Goal: Communication & Community: Share content

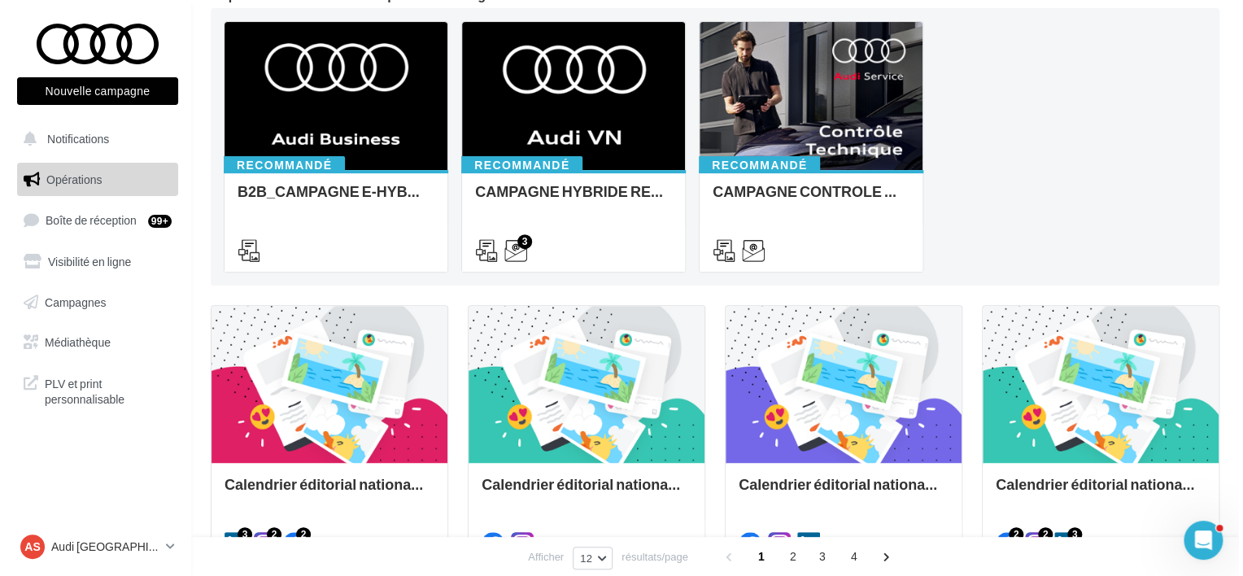
scroll to position [244, 0]
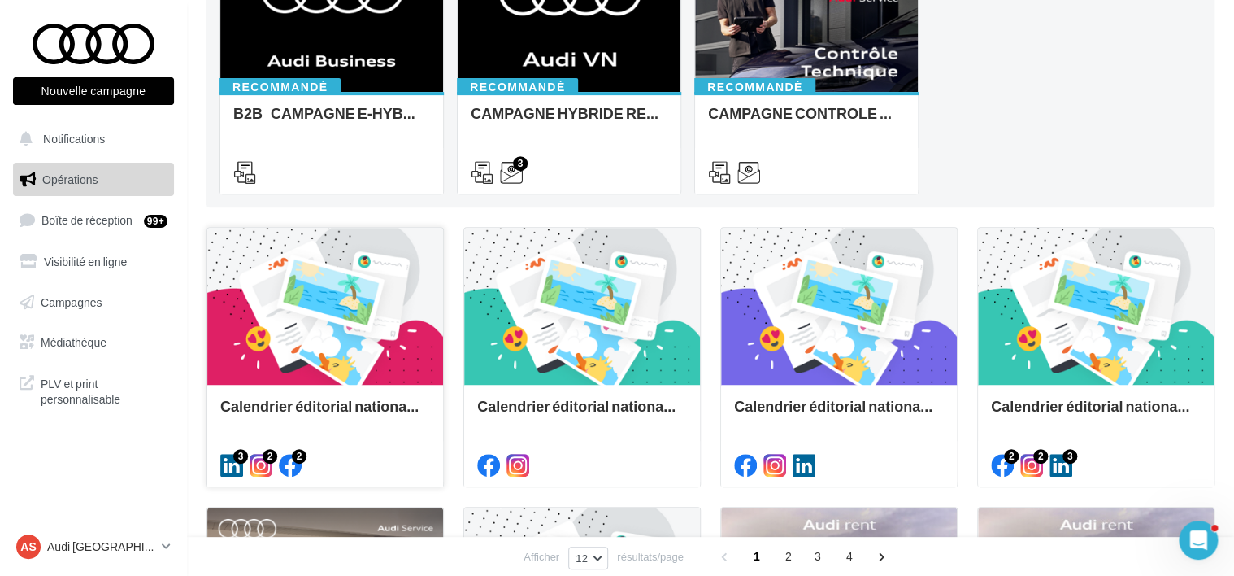
click at [281, 394] on div "Calendrier éditorial national : semaine du 22.09 au 28.09" at bounding box center [325, 435] width 236 height 100
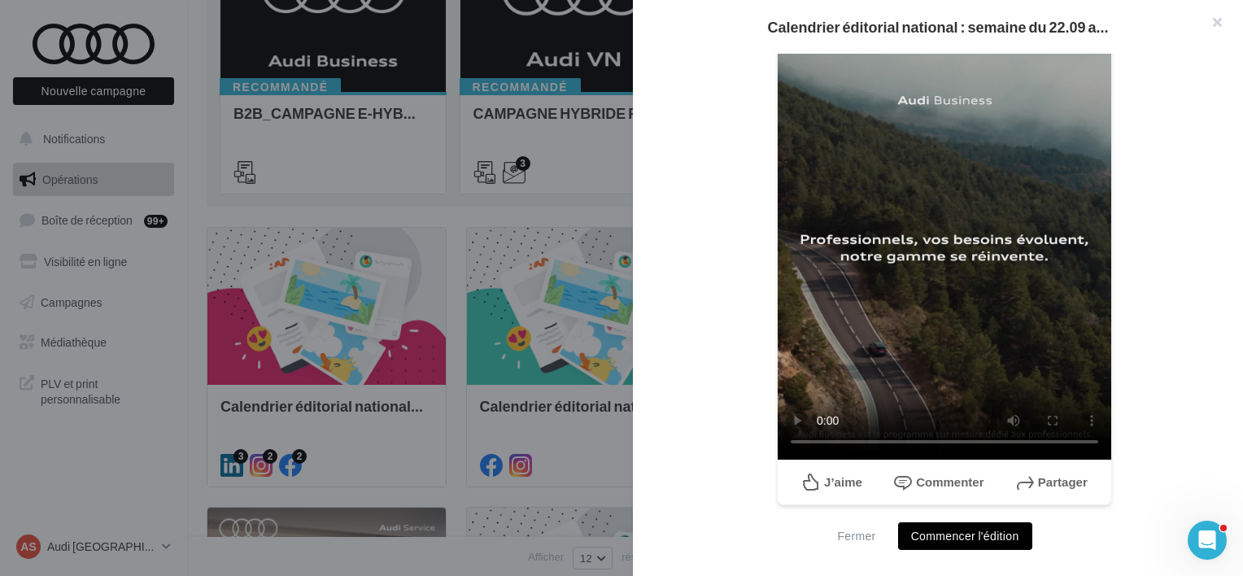
scroll to position [155, 0]
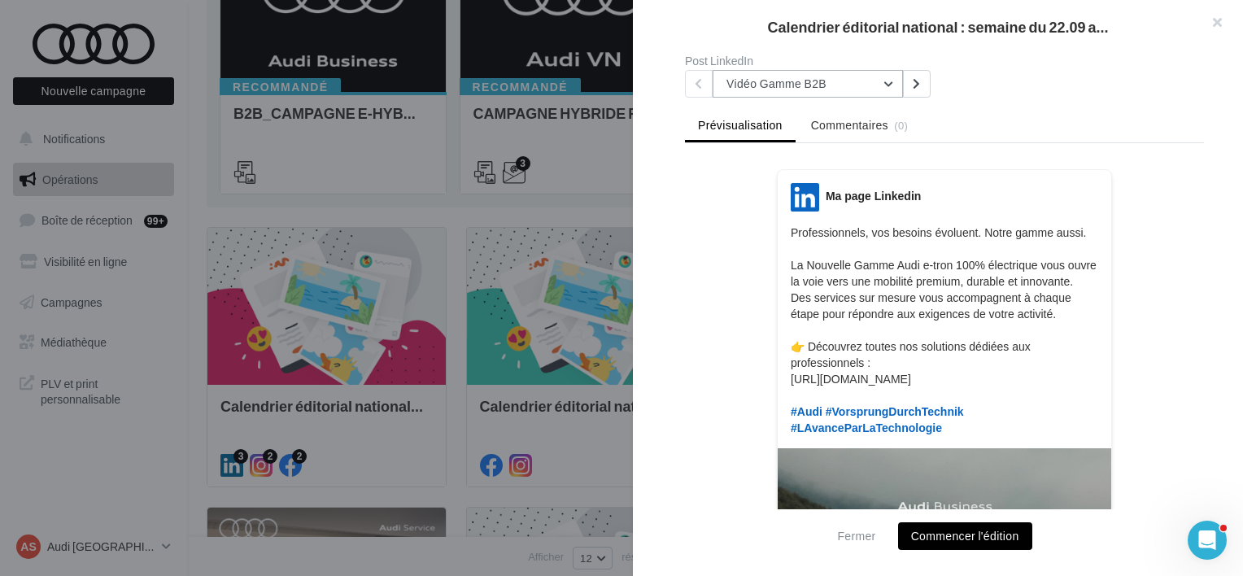
click at [861, 94] on button "Vidéo Gamme B2B" at bounding box center [807, 84] width 190 height 28
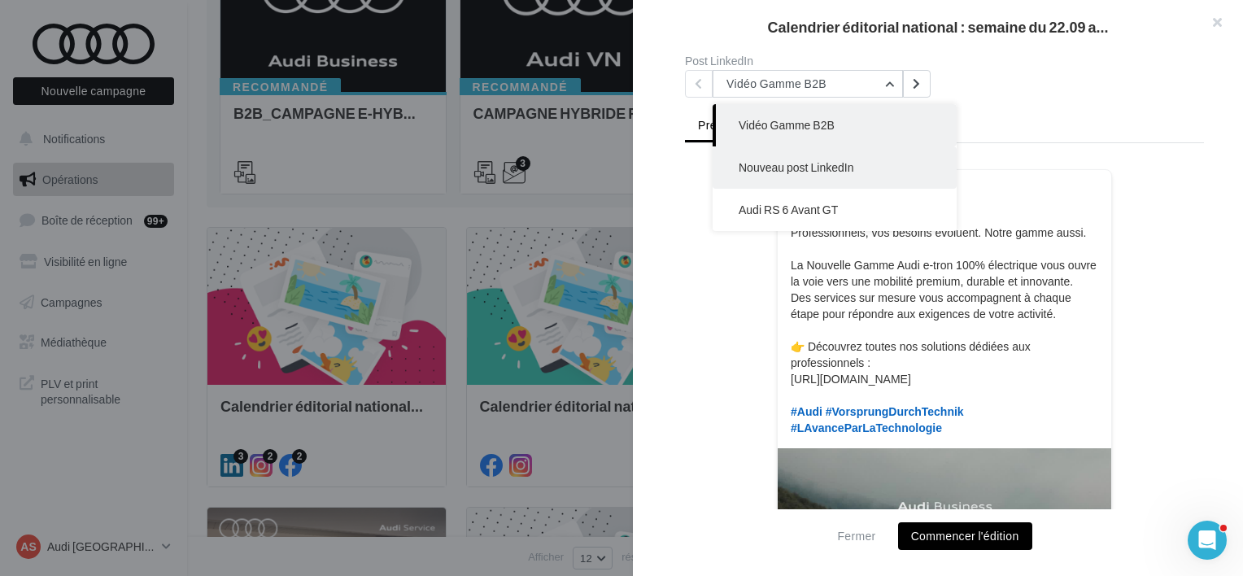
click at [829, 165] on span "Nouveau post LinkedIn" at bounding box center [795, 167] width 115 height 14
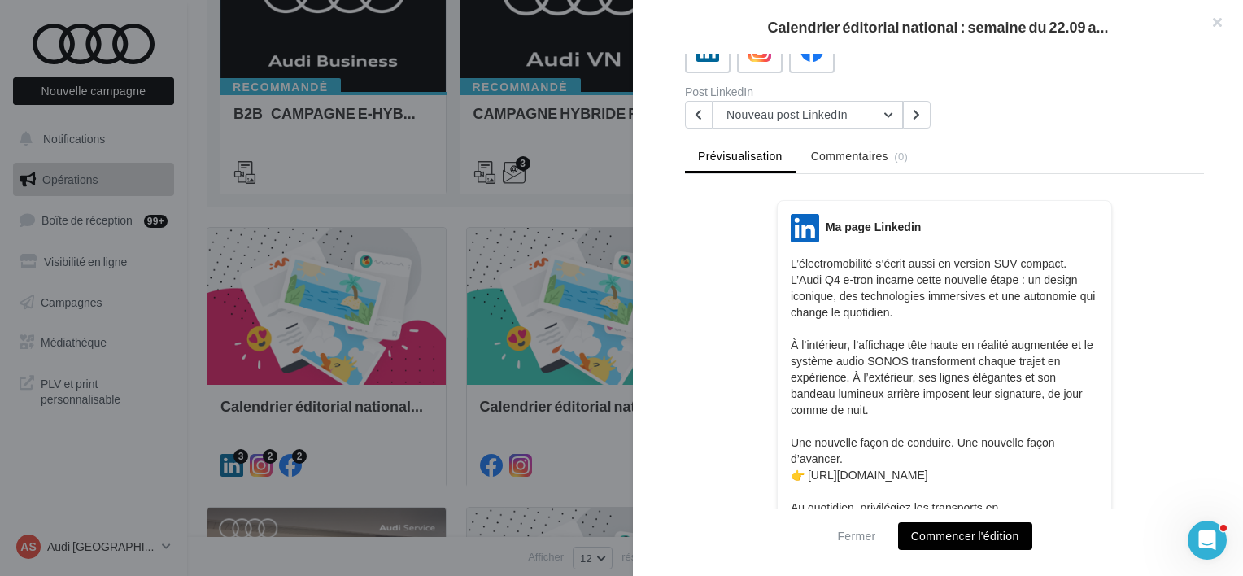
scroll to position [55, 0]
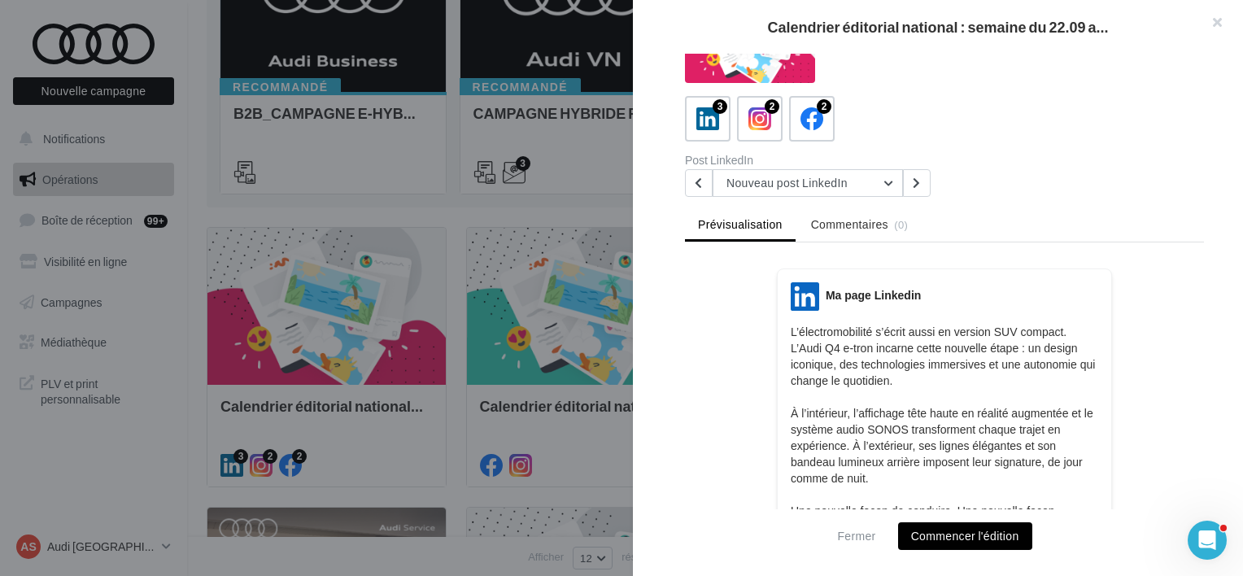
click at [820, 198] on div "Description Non renseignée 3 2 2 Post LinkedIn Nouveau post LinkedIn Vidéo Gamm…" at bounding box center [944, 289] width 623 height 470
click at [788, 173] on button "Nouveau post LinkedIn" at bounding box center [807, 183] width 190 height 28
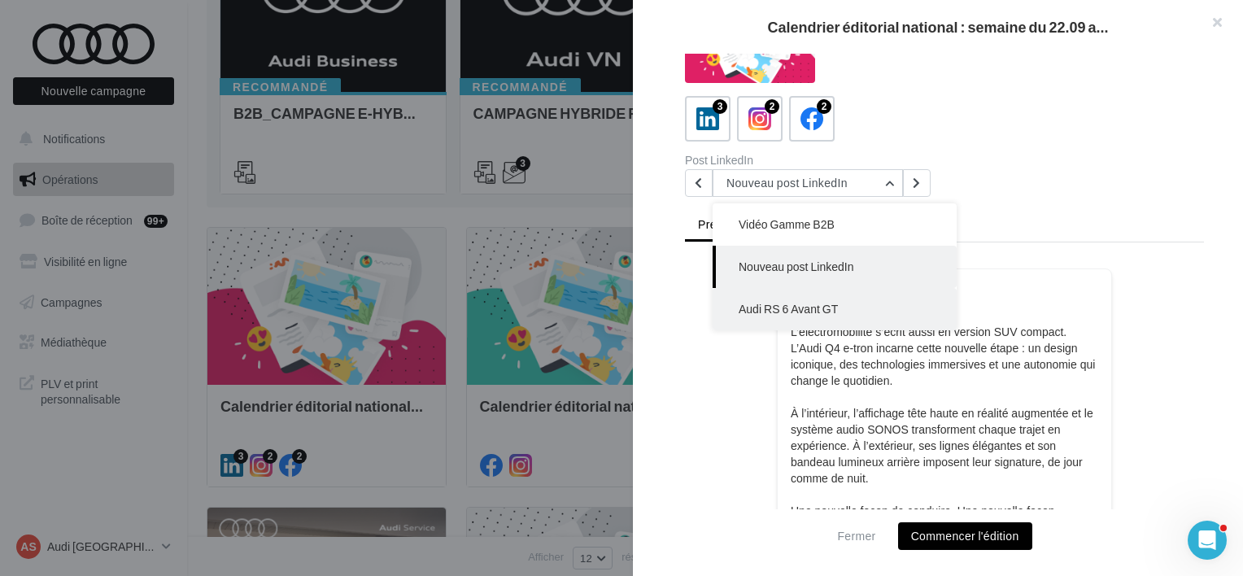
click at [795, 318] on button "Audi RS 6 Avant GT" at bounding box center [834, 309] width 244 height 42
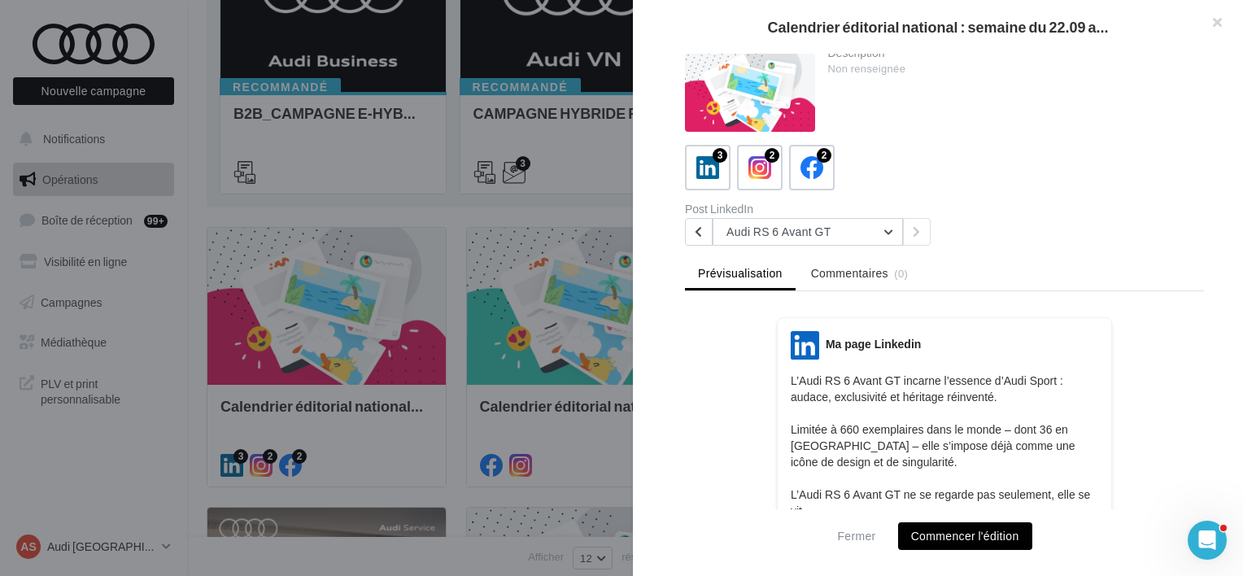
scroll to position [0, 0]
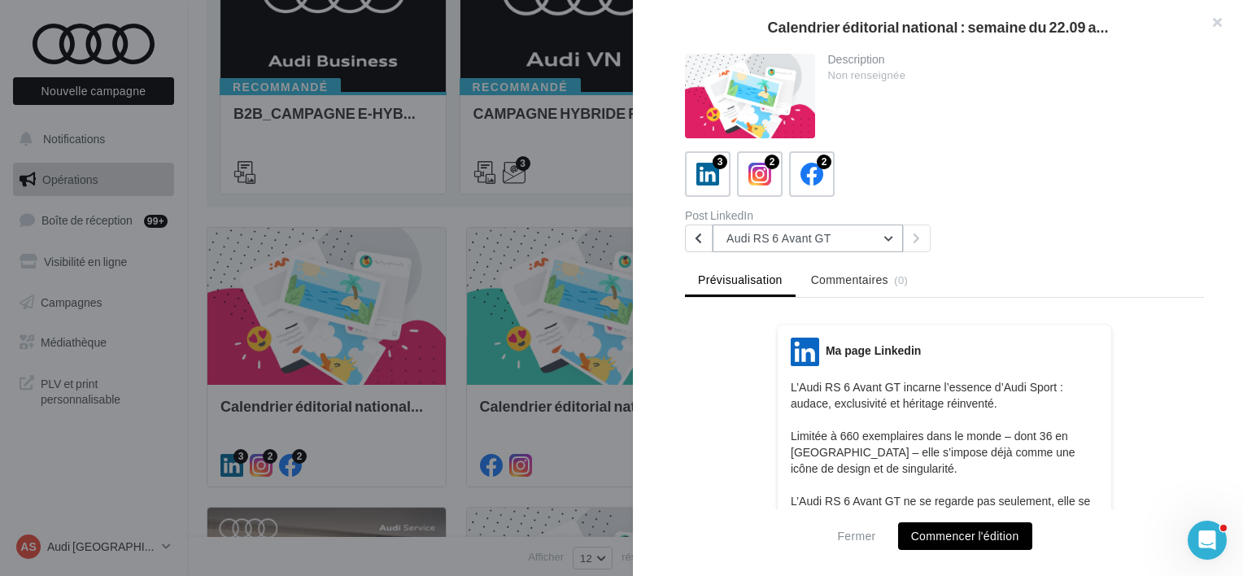
click at [852, 232] on button "Audi RS 6 Avant GT" at bounding box center [807, 238] width 190 height 28
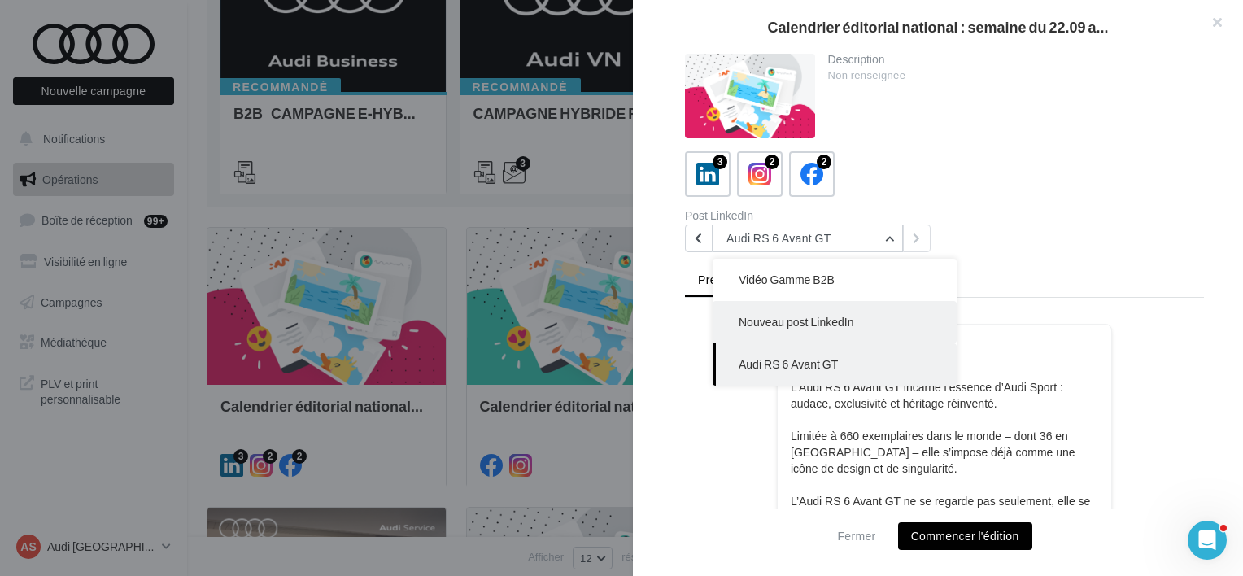
click at [790, 309] on button "Nouveau post LinkedIn" at bounding box center [834, 322] width 244 height 42
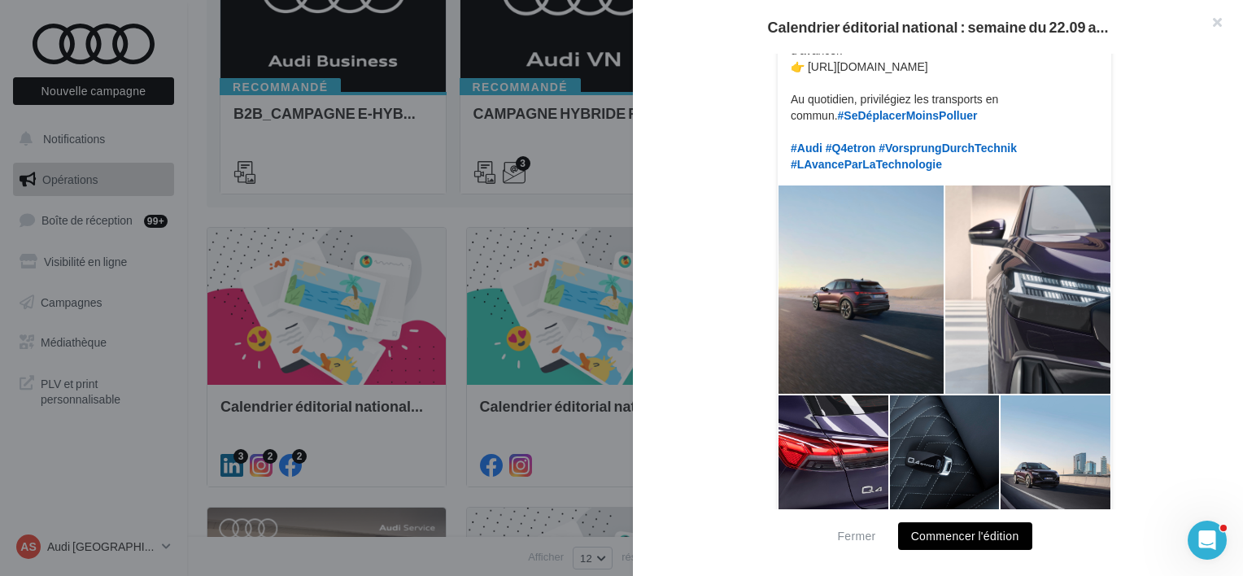
scroll to position [625, 0]
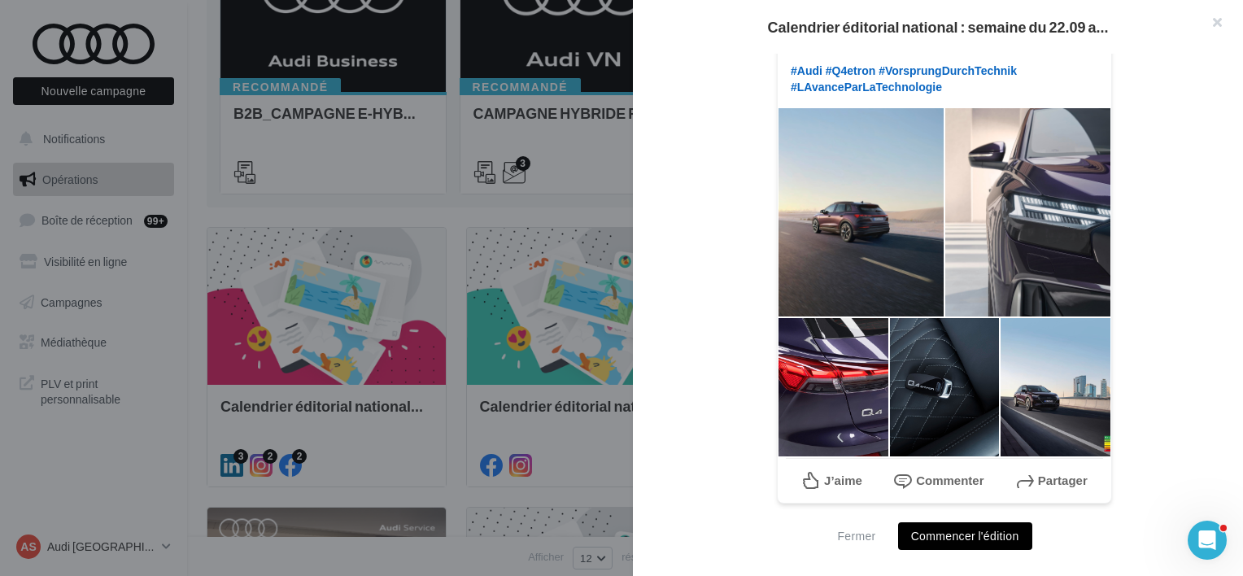
click at [790, 309] on div at bounding box center [860, 212] width 167 height 210
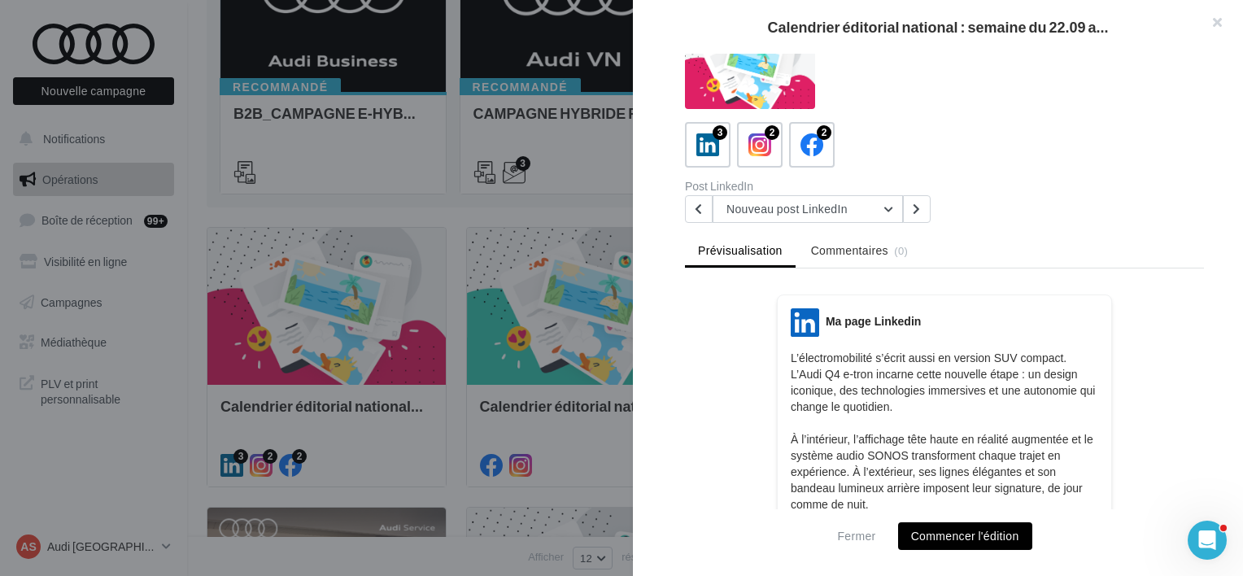
scroll to position [29, 0]
click at [797, 211] on button "Nouveau post LinkedIn" at bounding box center [807, 209] width 190 height 28
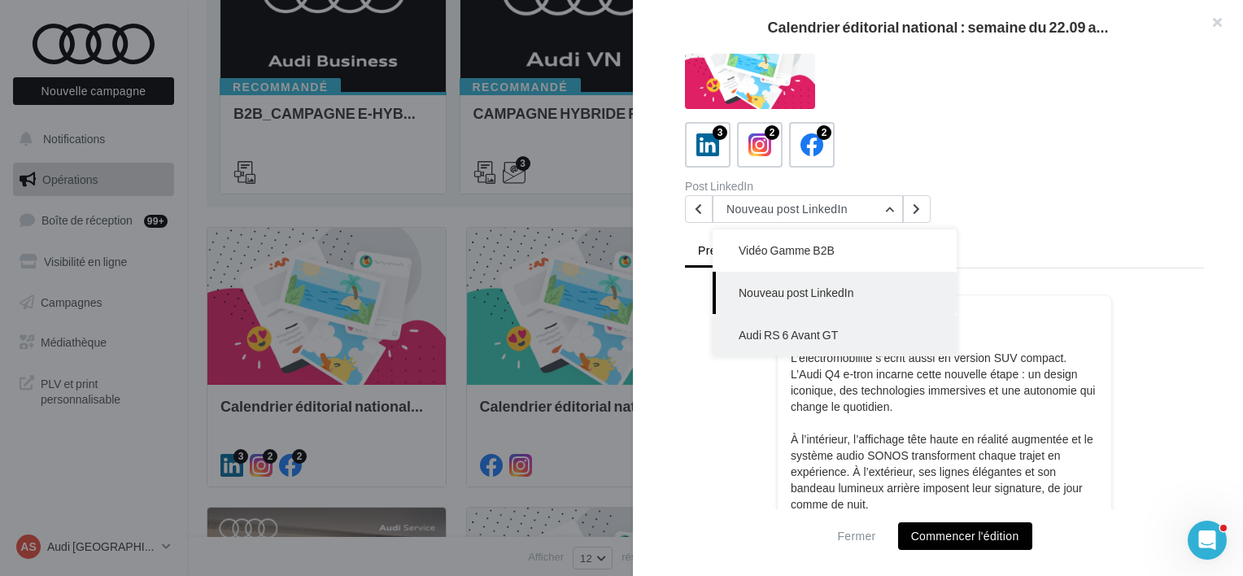
click at [771, 322] on button "Audi RS 6 Avant GT" at bounding box center [834, 335] width 244 height 42
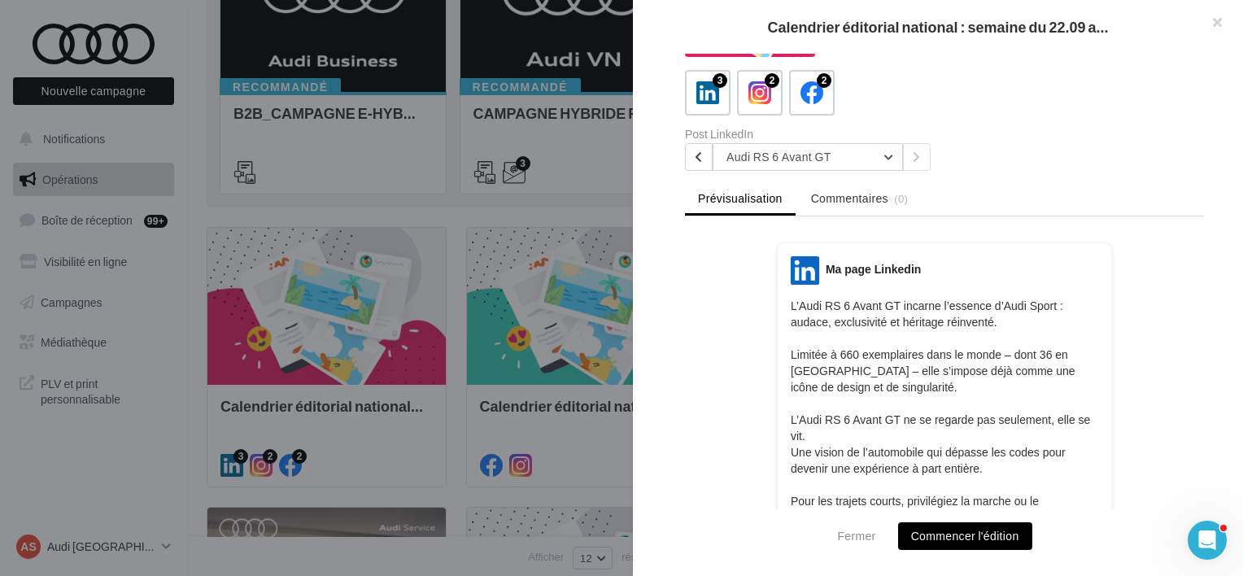
scroll to position [81, 0]
click at [804, 108] on label "2" at bounding box center [811, 93] width 46 height 46
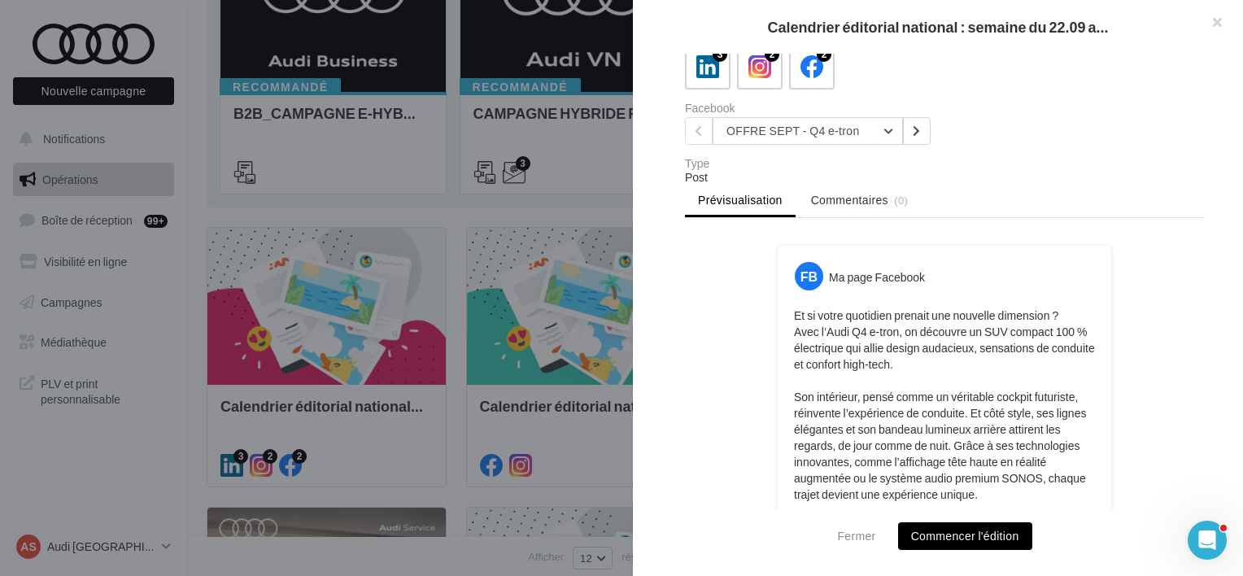
scroll to position [107, 0]
click at [812, 133] on button "OFFRE SEPT - Q4 e-tron" at bounding box center [807, 132] width 190 height 28
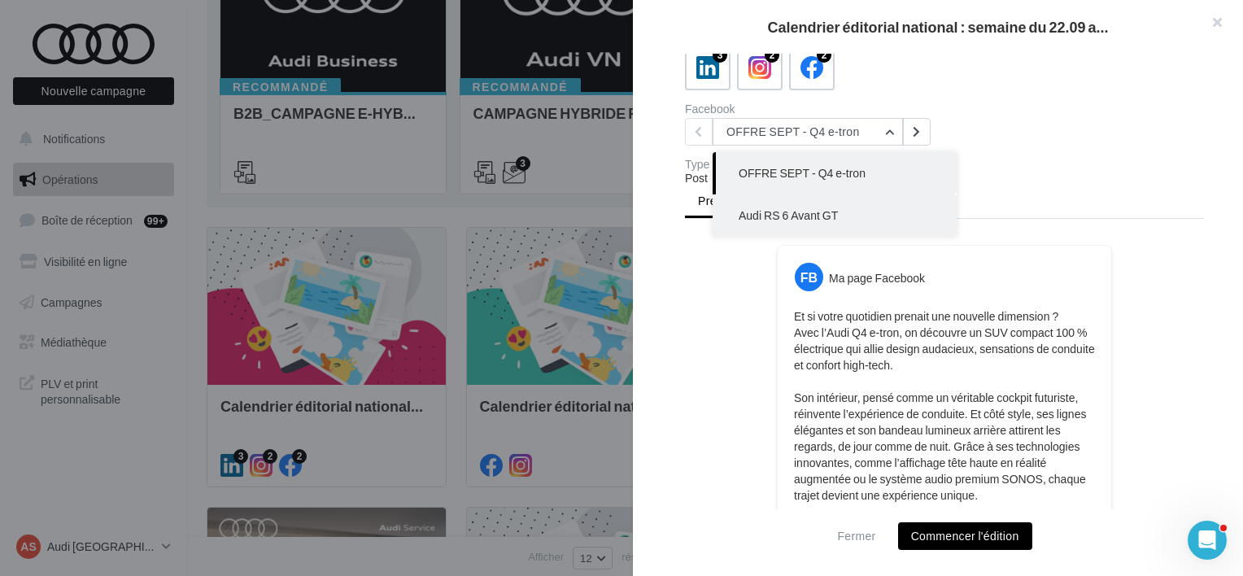
click at [810, 205] on button "Audi RS 6 Avant GT" at bounding box center [834, 215] width 244 height 42
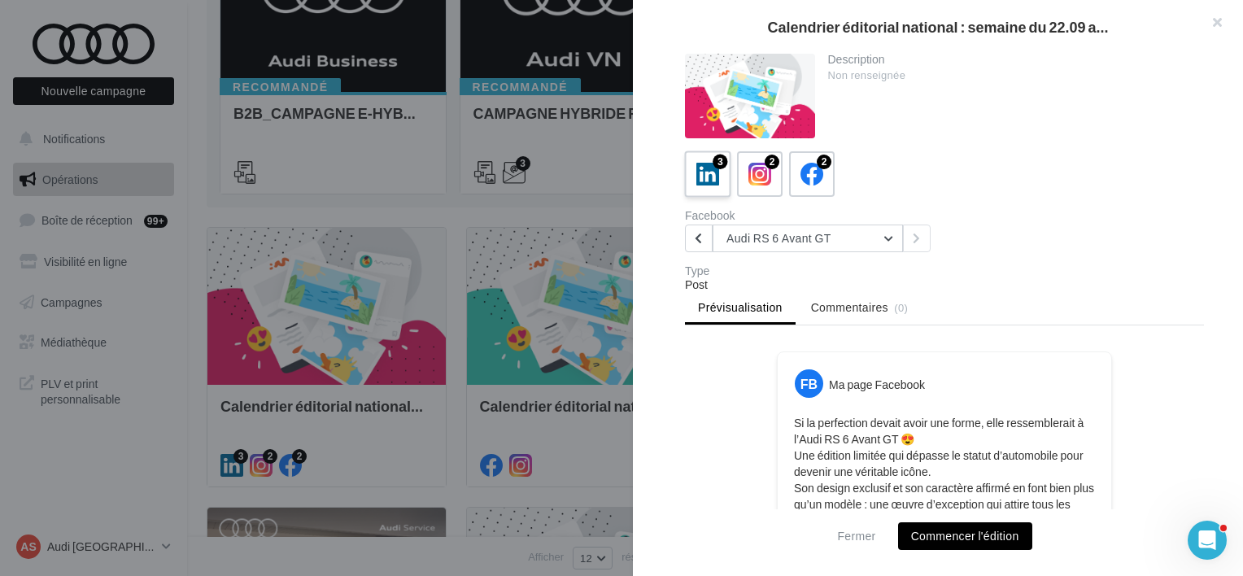
scroll to position [0, 0]
click at [707, 167] on icon at bounding box center [708, 175] width 24 height 24
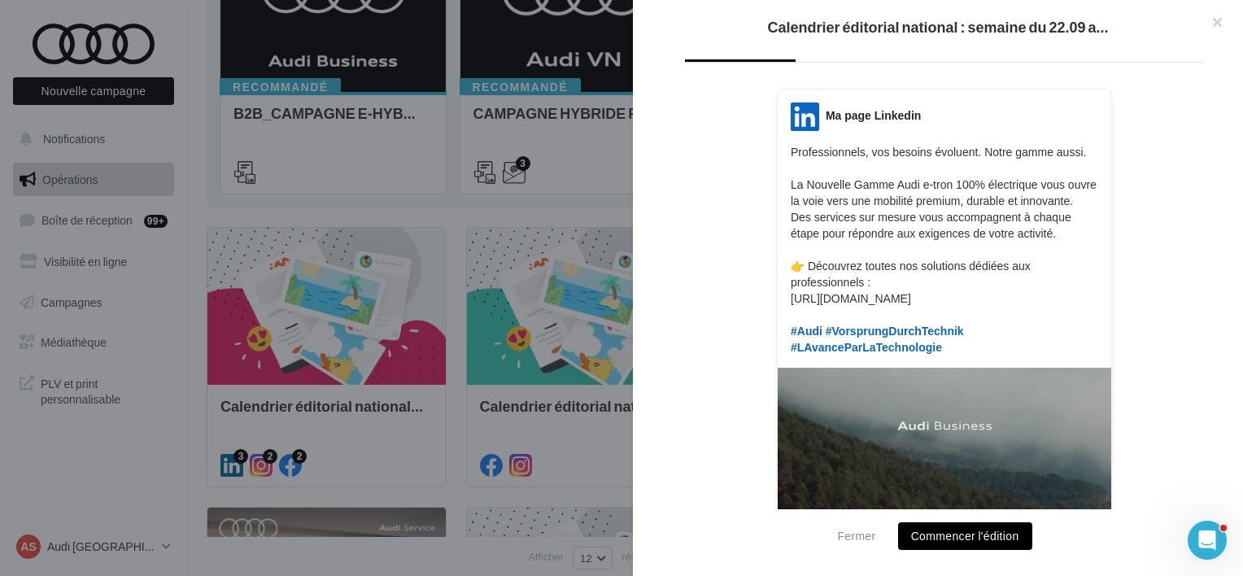
scroll to position [72, 0]
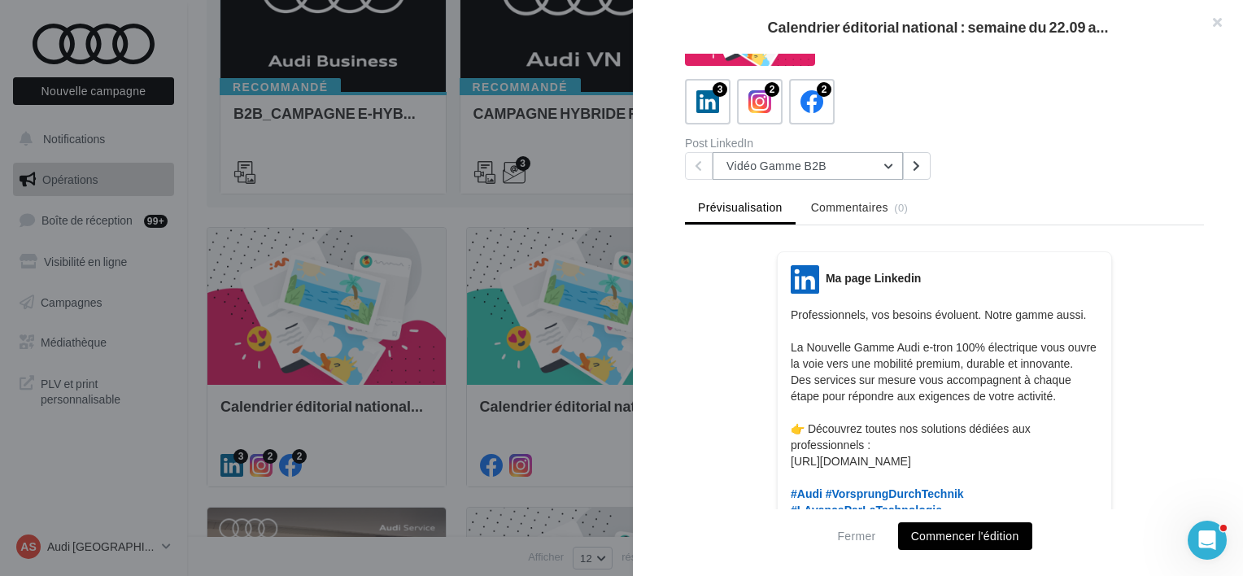
click at [822, 164] on button "Vidéo Gamme B2B" at bounding box center [807, 166] width 190 height 28
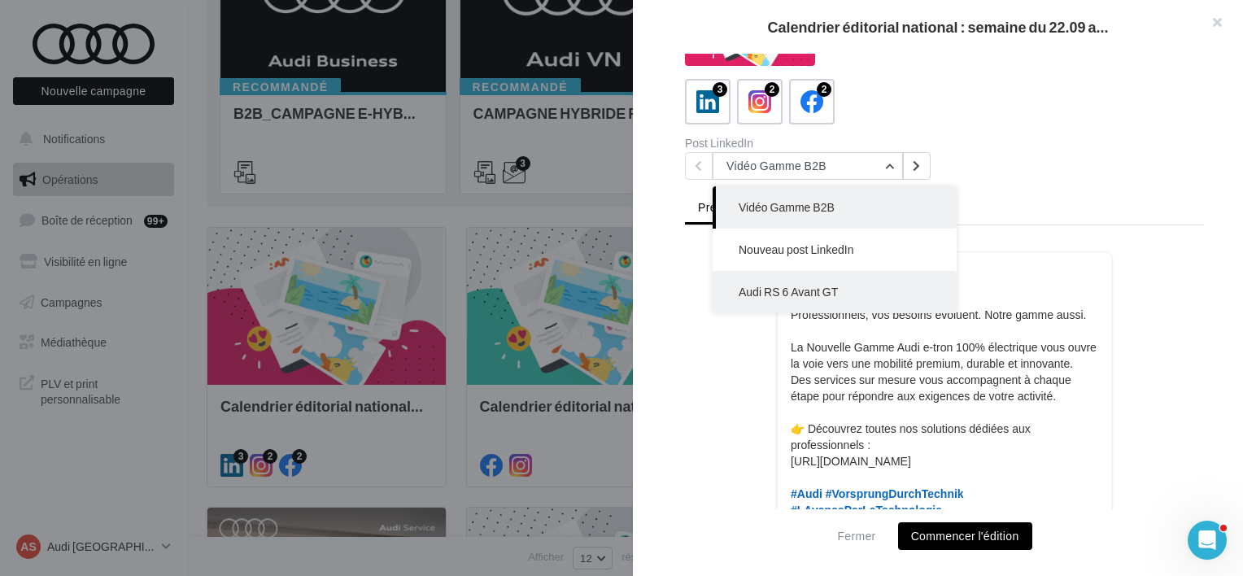
click at [847, 272] on button "Audi RS 6 Avant GT" at bounding box center [834, 292] width 244 height 42
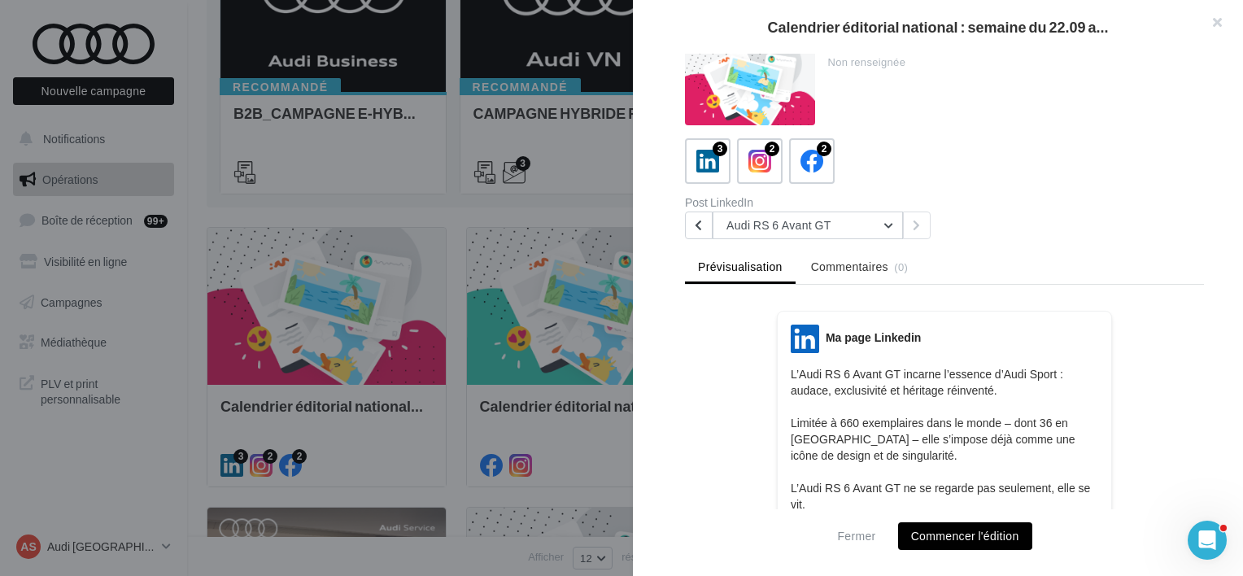
scroll to position [2, 0]
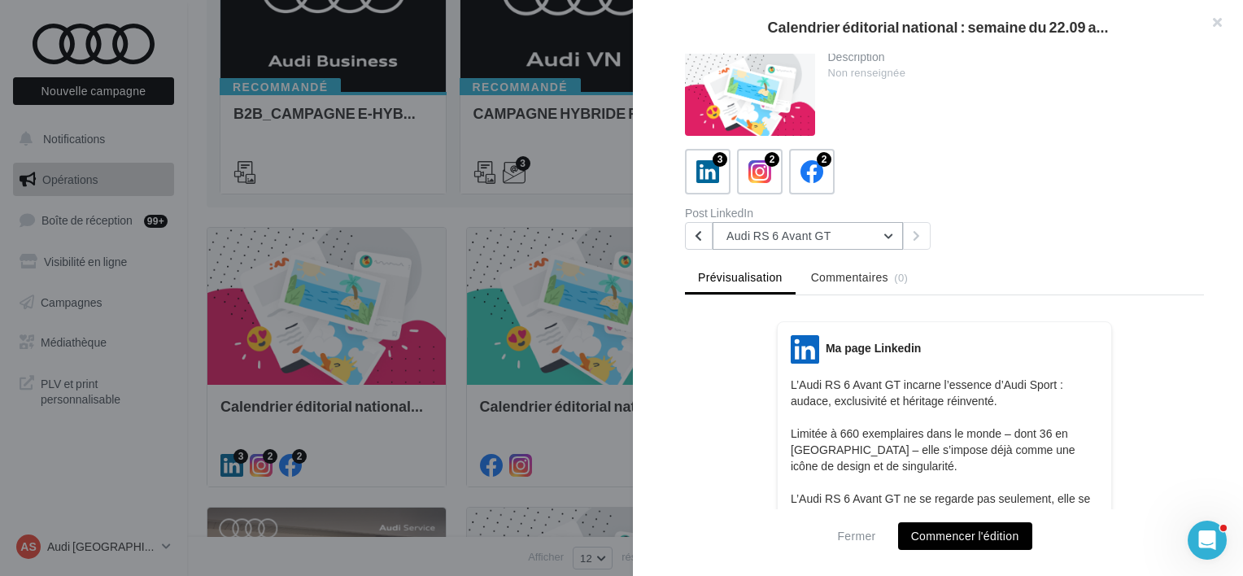
click at [841, 230] on button "Audi RS 6 Avant GT" at bounding box center [807, 236] width 190 height 28
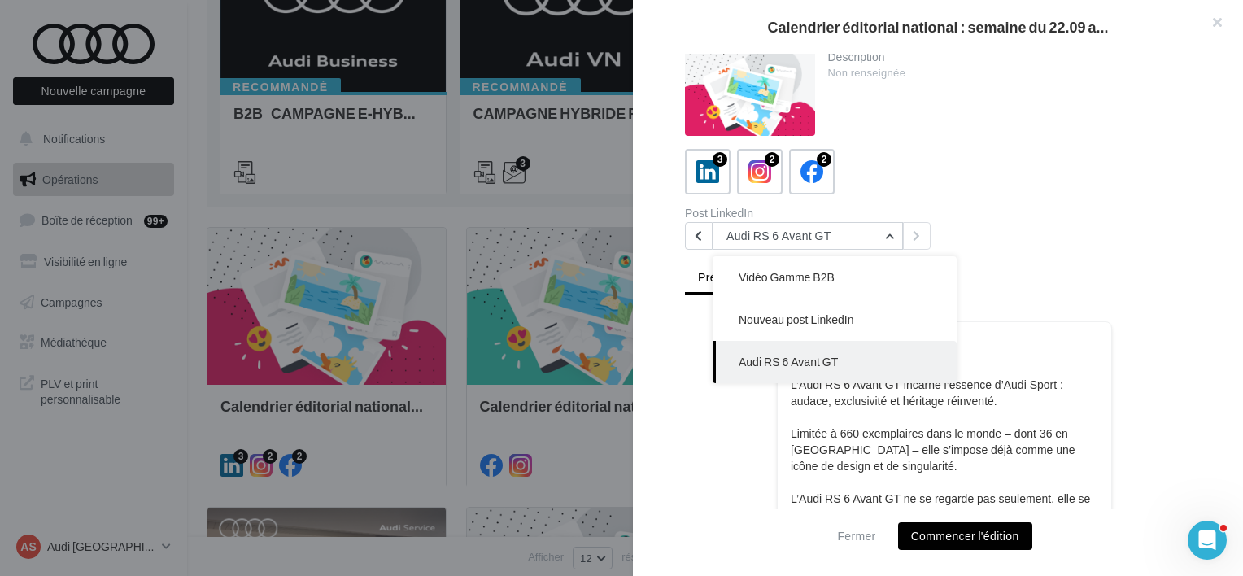
click at [862, 185] on div "3 2 2" at bounding box center [944, 172] width 519 height 46
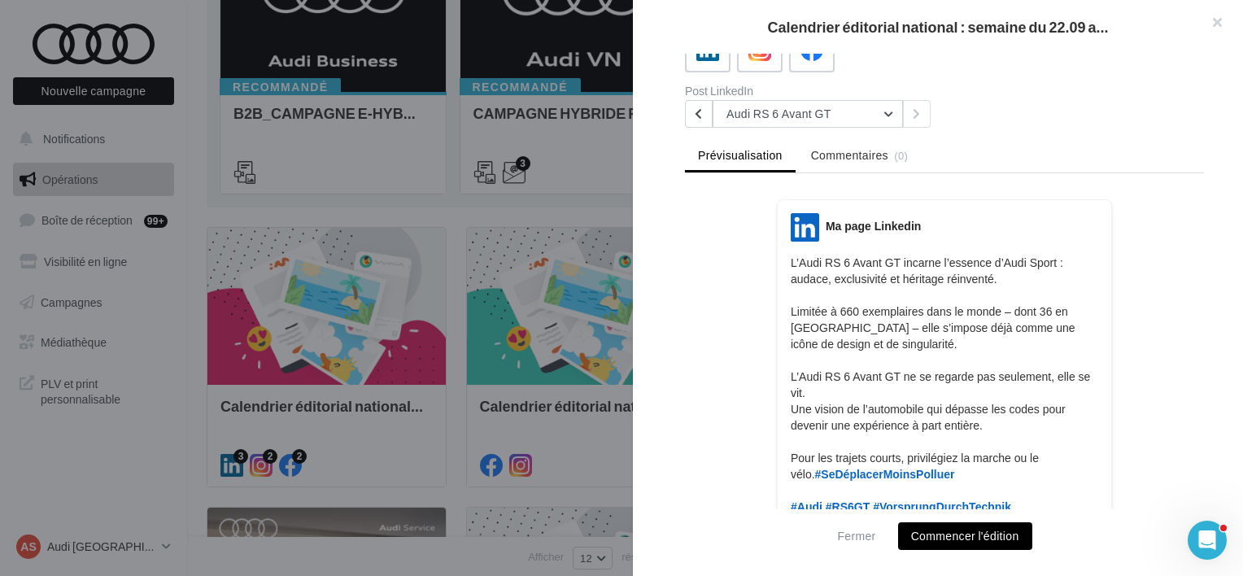
scroll to position [0, 0]
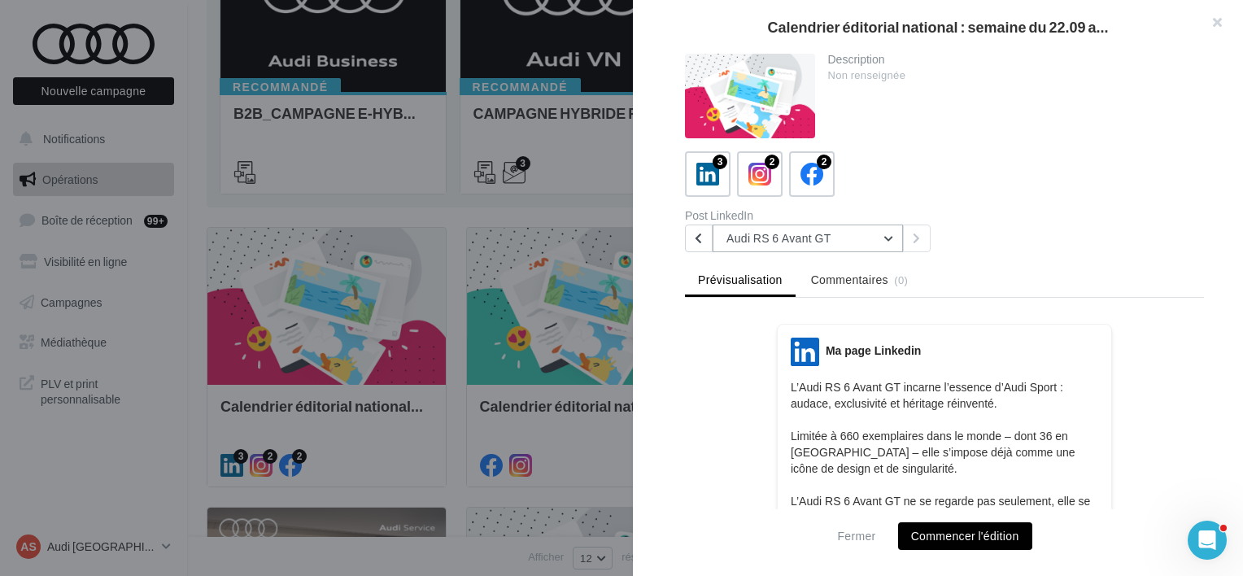
click at [852, 249] on button "Audi RS 6 Avant GT" at bounding box center [807, 238] width 190 height 28
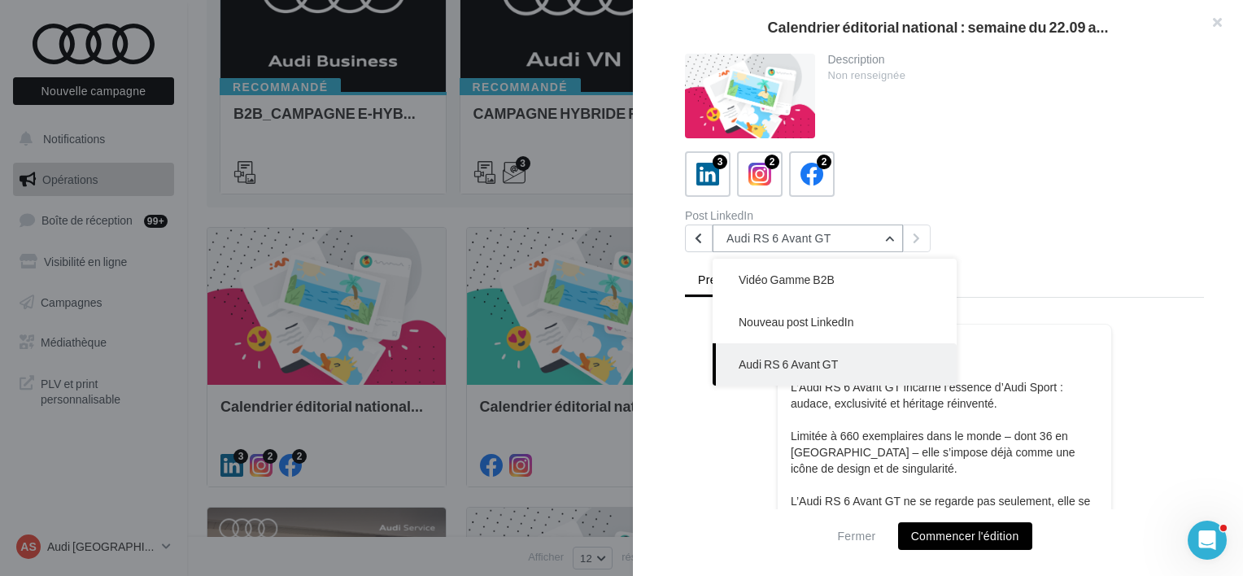
click at [852, 247] on button "Audi RS 6 Avant GT" at bounding box center [807, 238] width 190 height 28
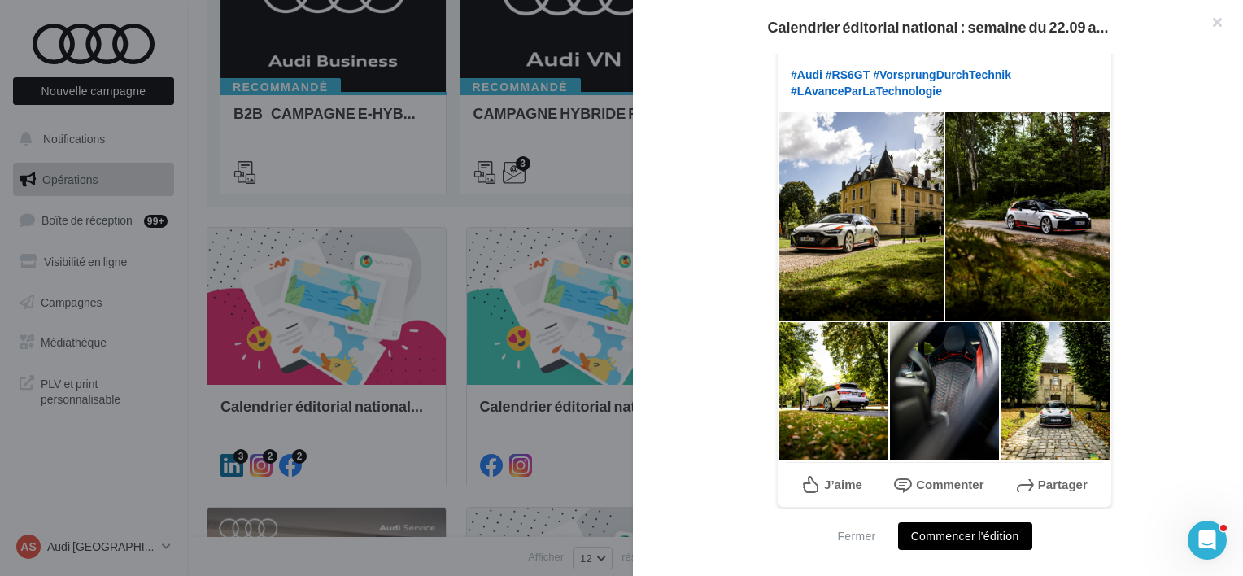
scroll to position [559, 0]
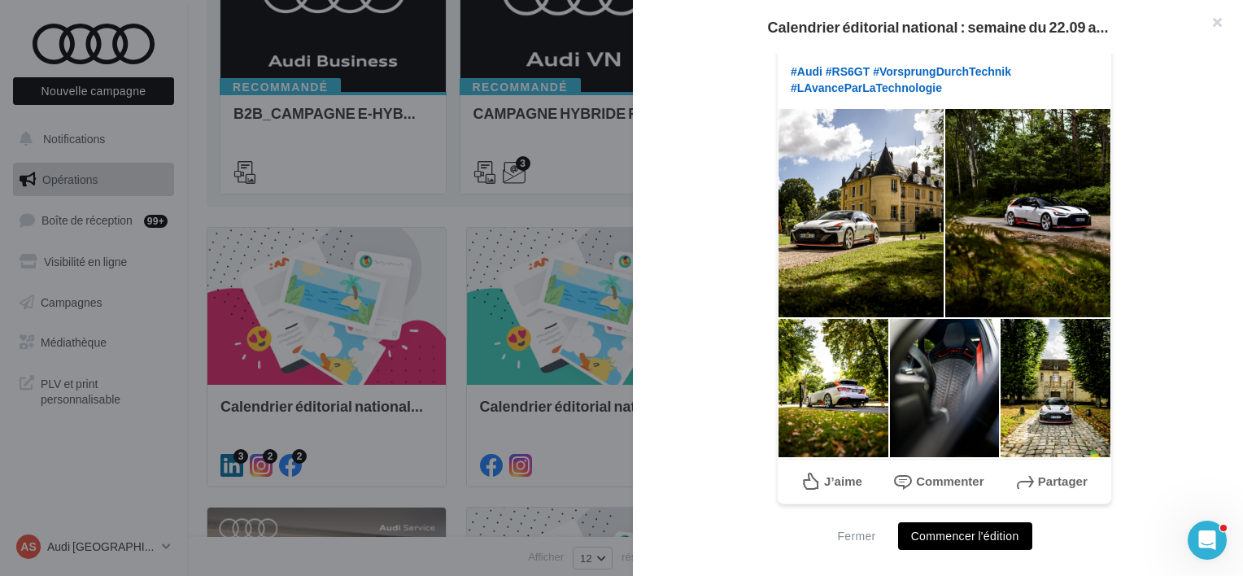
click at [950, 531] on button "Commencer l'édition" at bounding box center [965, 536] width 134 height 28
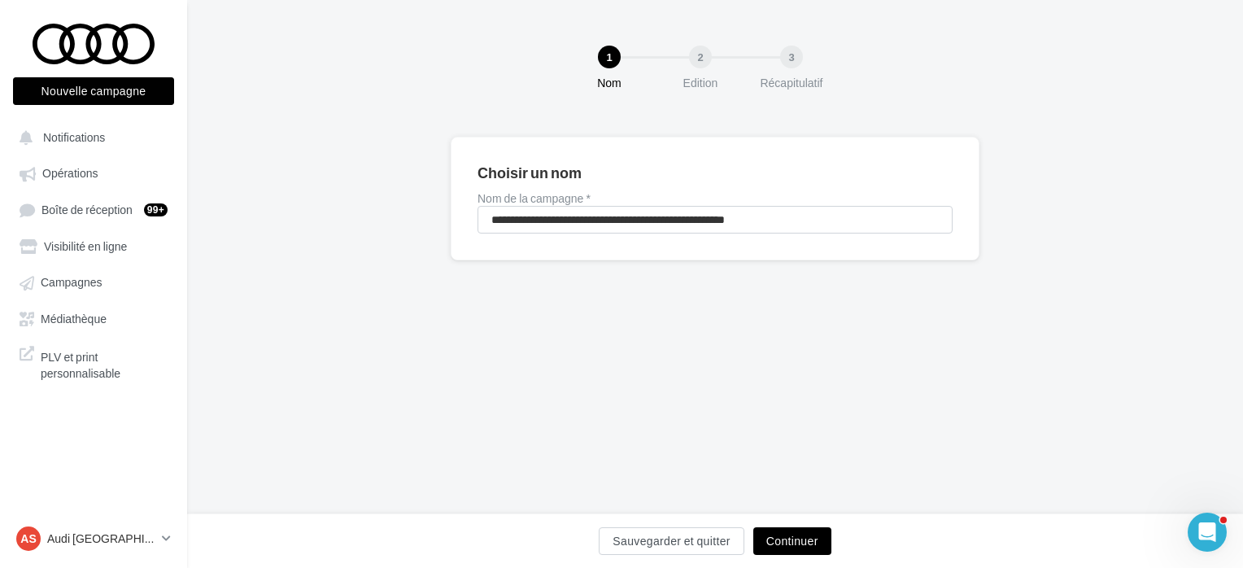
click at [770, 527] on button "Continuer" at bounding box center [792, 541] width 78 height 28
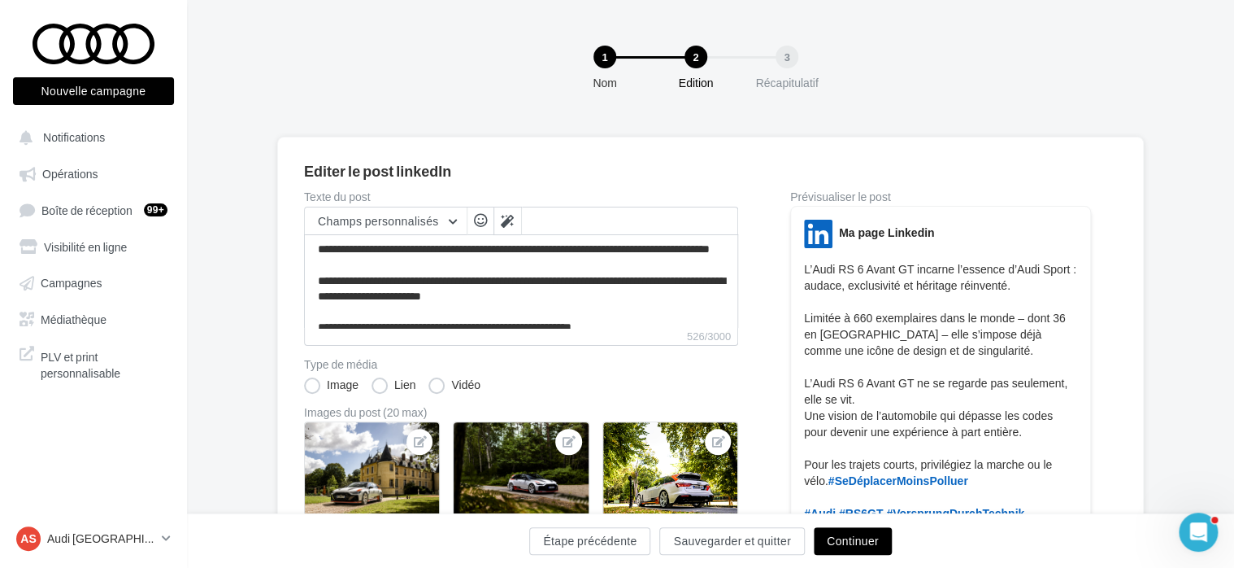
click at [841, 530] on button "Continuer" at bounding box center [853, 541] width 78 height 28
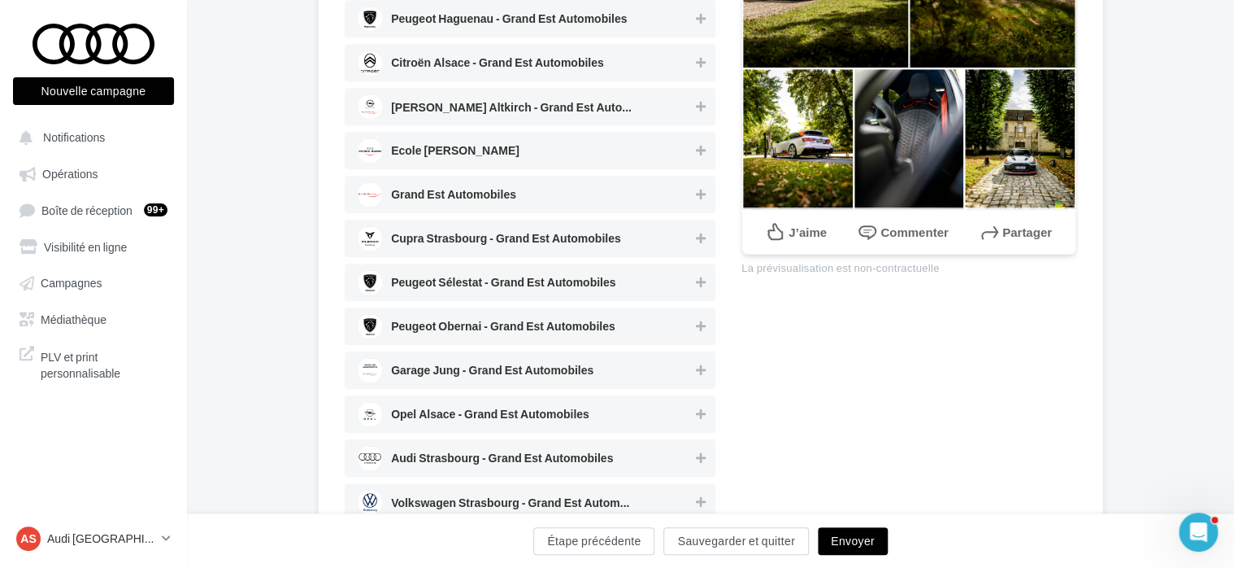
scroll to position [732, 0]
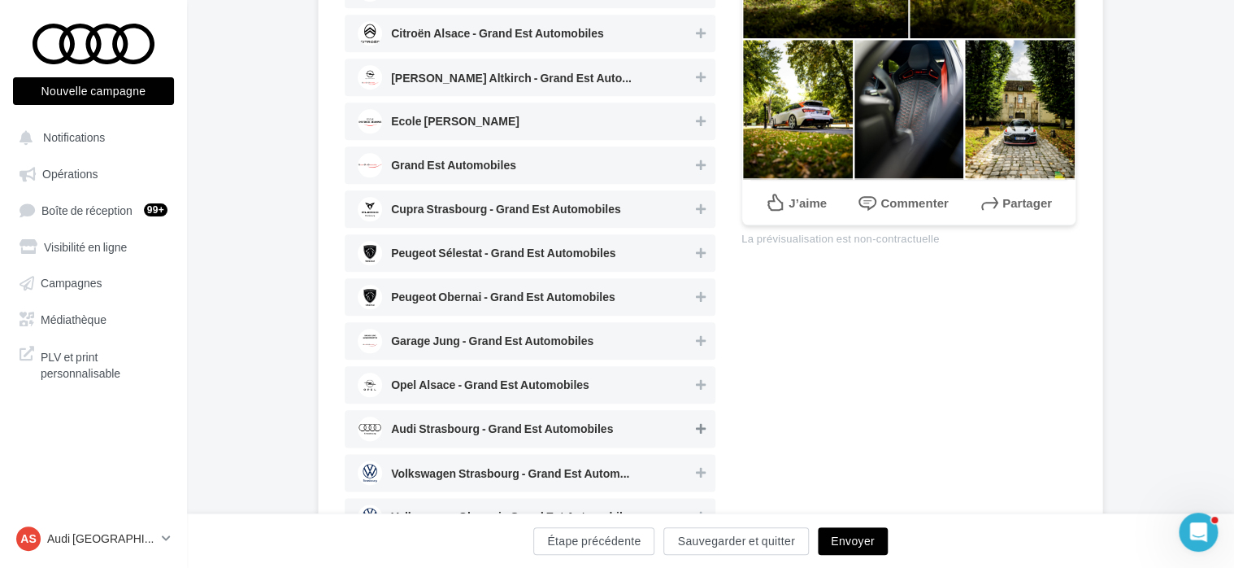
click at [699, 429] on icon at bounding box center [701, 428] width 10 height 11
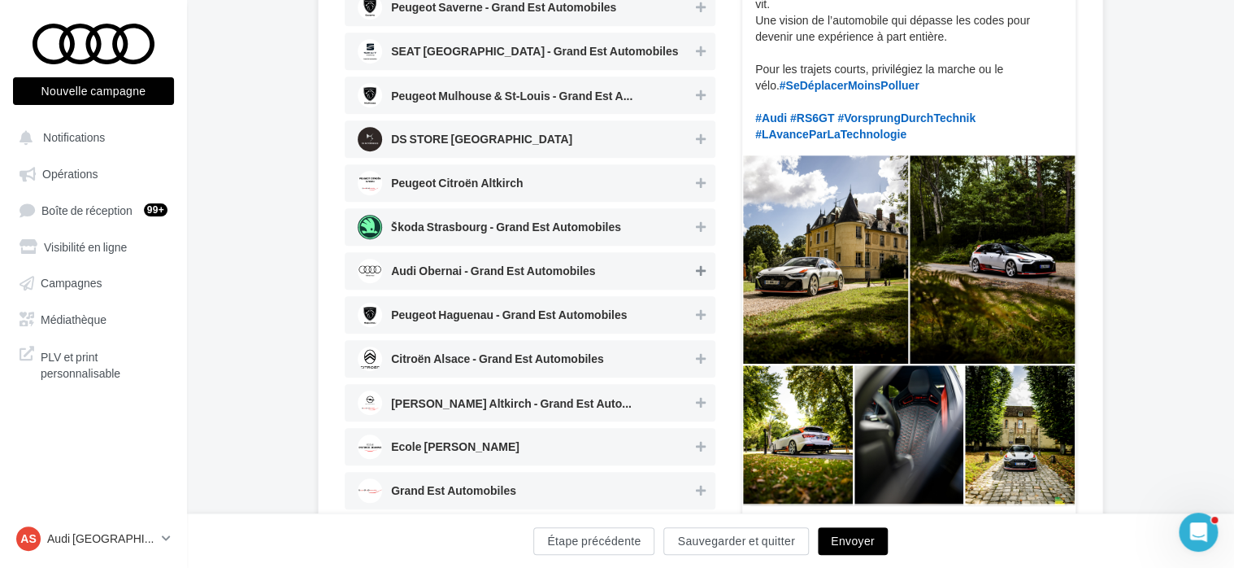
click at [706, 273] on button at bounding box center [701, 271] width 16 height 20
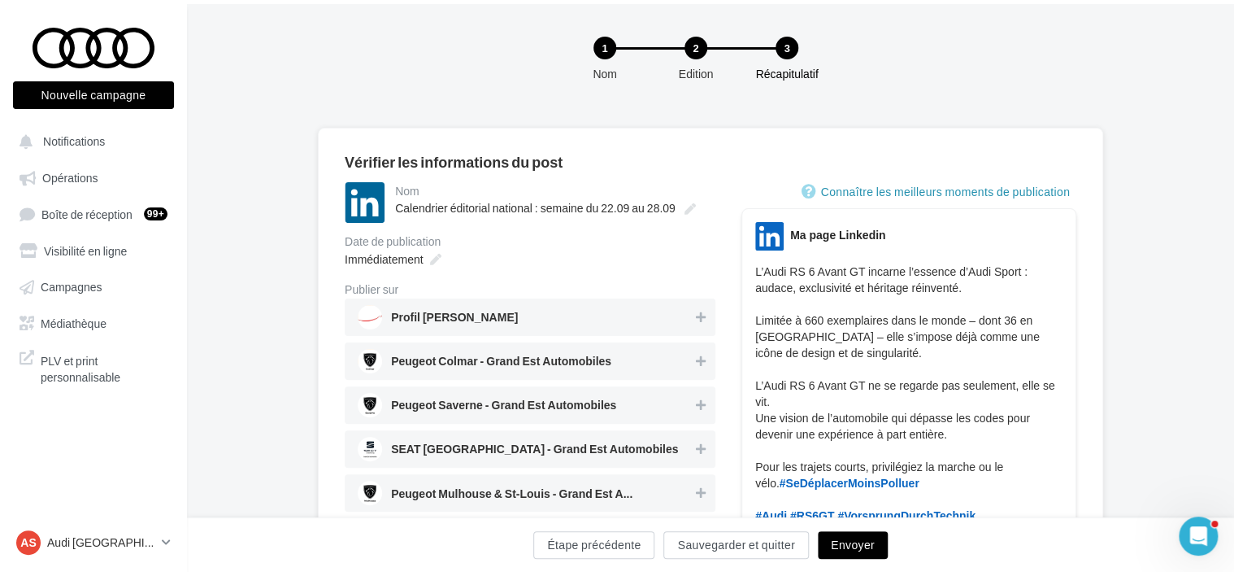
scroll to position [0, 0]
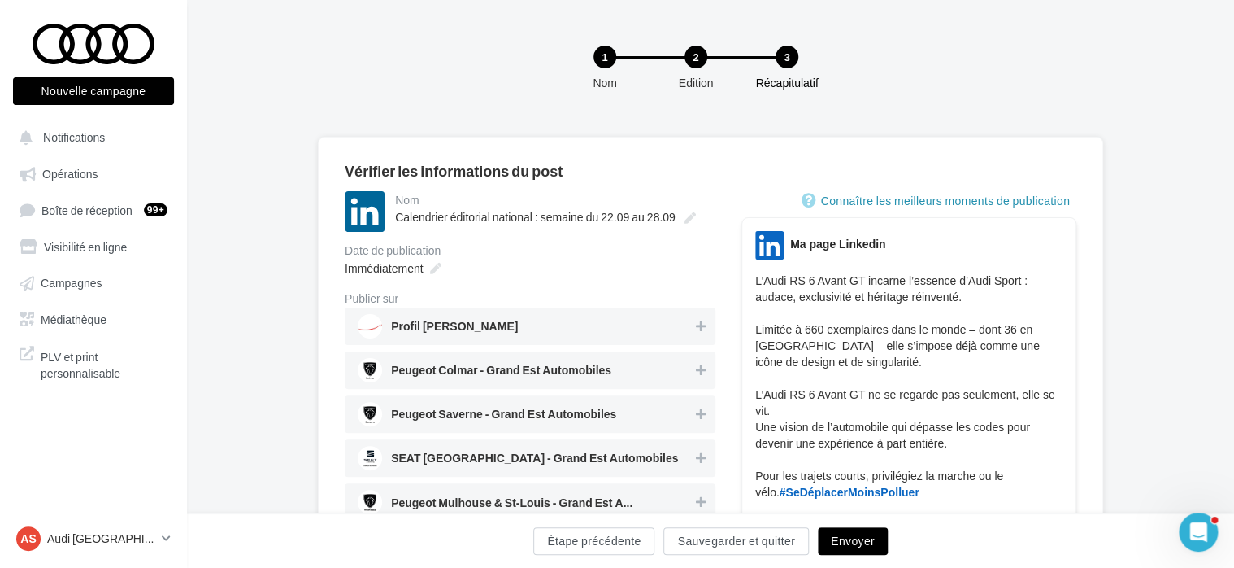
click at [883, 545] on button "Envoyer" at bounding box center [853, 541] width 70 height 28
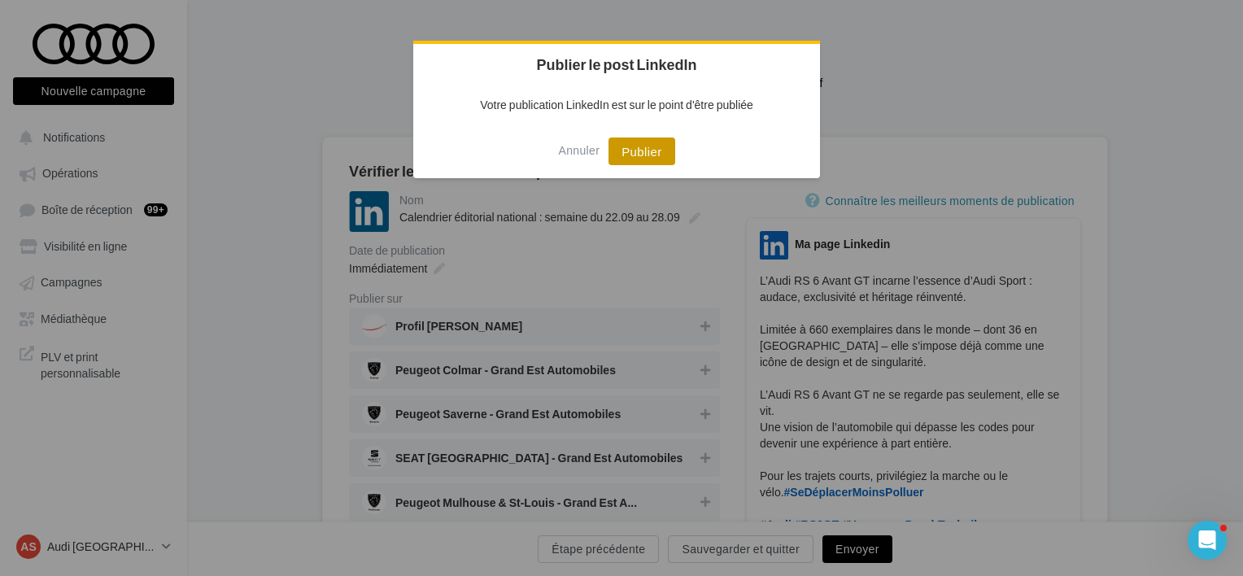
click at [650, 165] on button "Publier" at bounding box center [641, 151] width 66 height 28
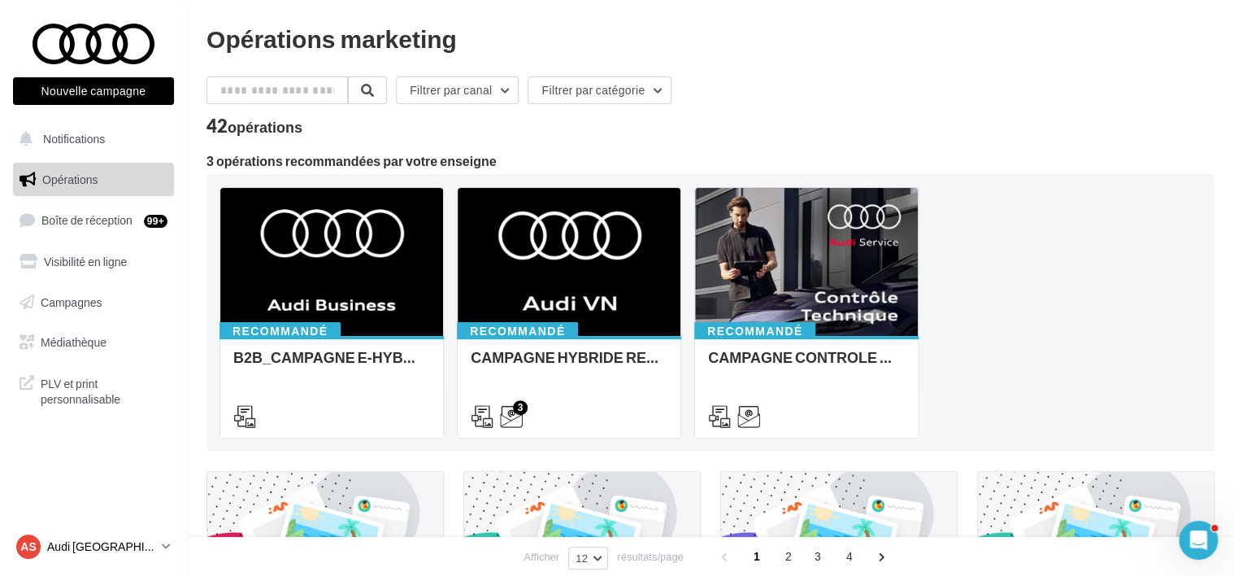
click at [115, 542] on p "Audi [GEOGRAPHIC_DATA]" at bounding box center [101, 546] width 108 height 16
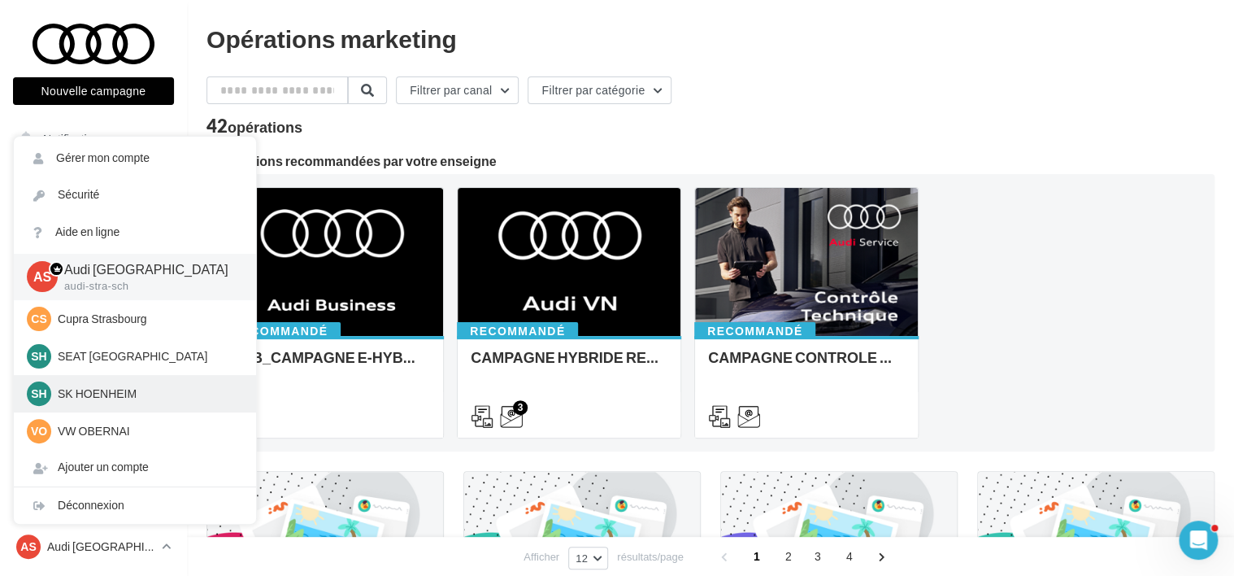
click at [156, 390] on p "SK HOENHEIM" at bounding box center [147, 393] width 179 height 16
